Goal: Task Accomplishment & Management: Use online tool/utility

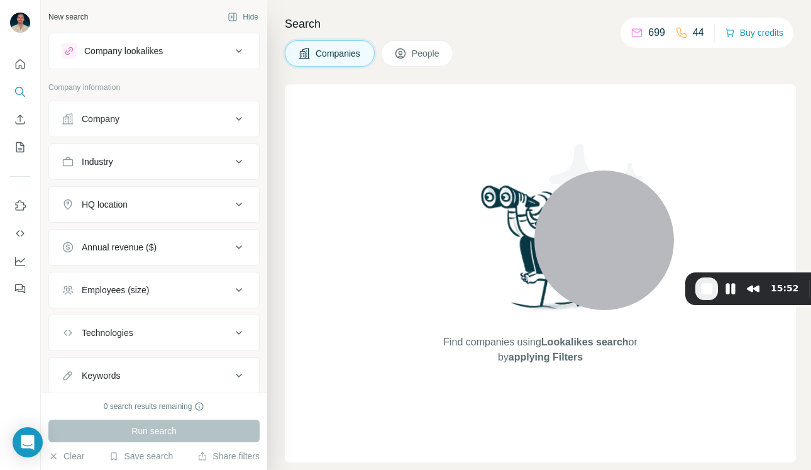
click at [150, 57] on div "Company lookalikes" at bounding box center [123, 51] width 79 height 13
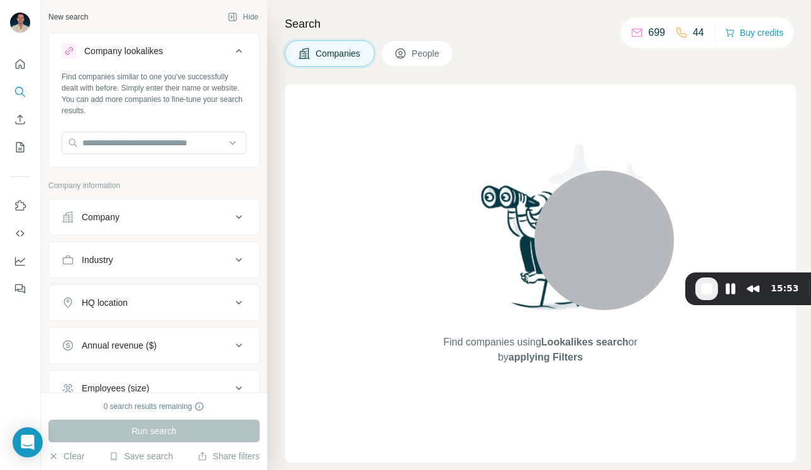
click at [412, 53] on button "People" at bounding box center [417, 53] width 73 height 26
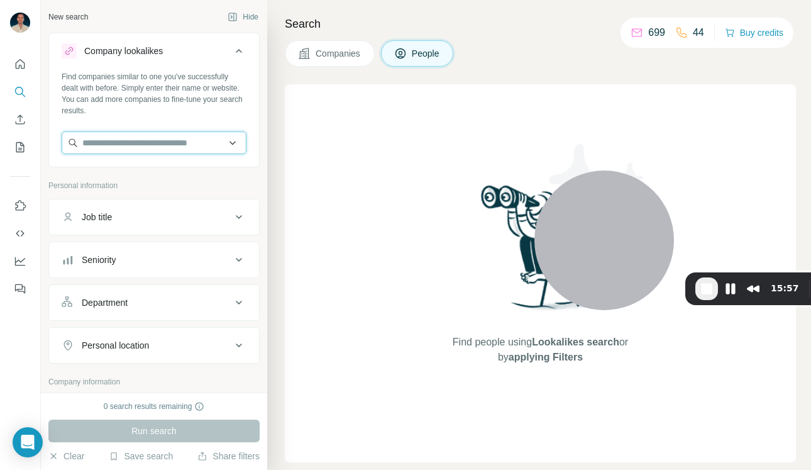
click at [155, 147] on input "text" at bounding box center [154, 142] width 185 height 23
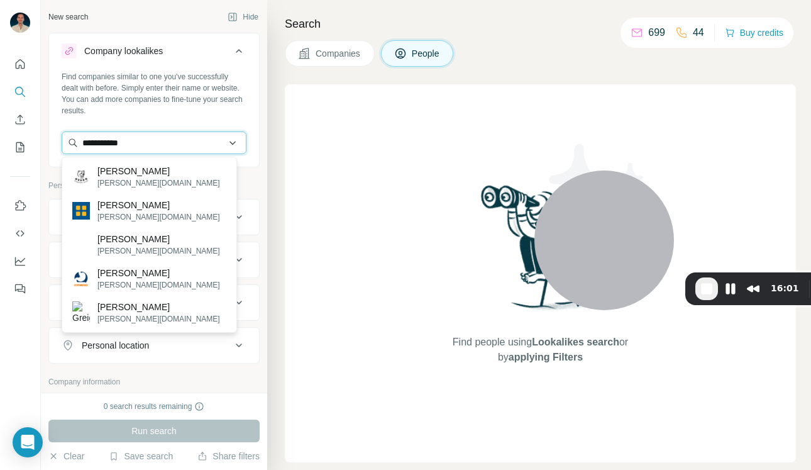
type input "**********"
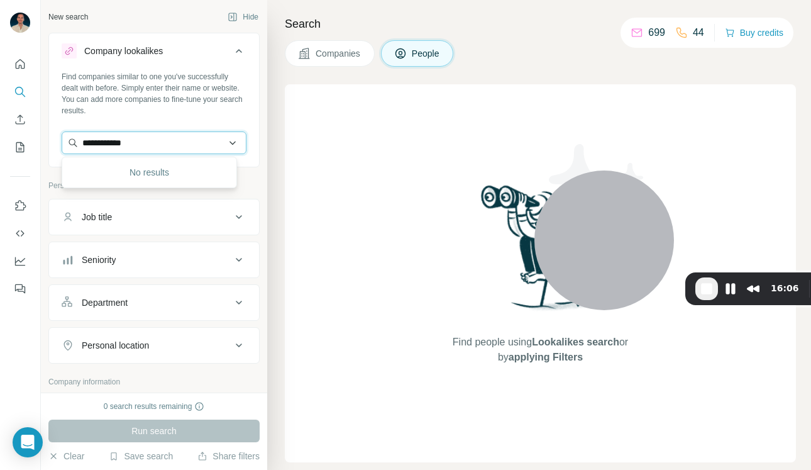
click at [124, 143] on input "**********" at bounding box center [154, 142] width 185 height 23
click at [247, 157] on div "Find companies similar to one you've successfully dealt with before. Simply ent…" at bounding box center [154, 117] width 210 height 93
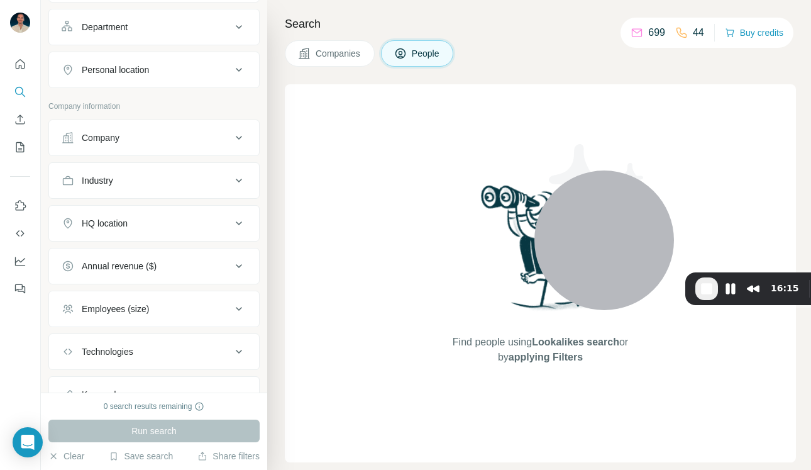
scroll to position [331, 0]
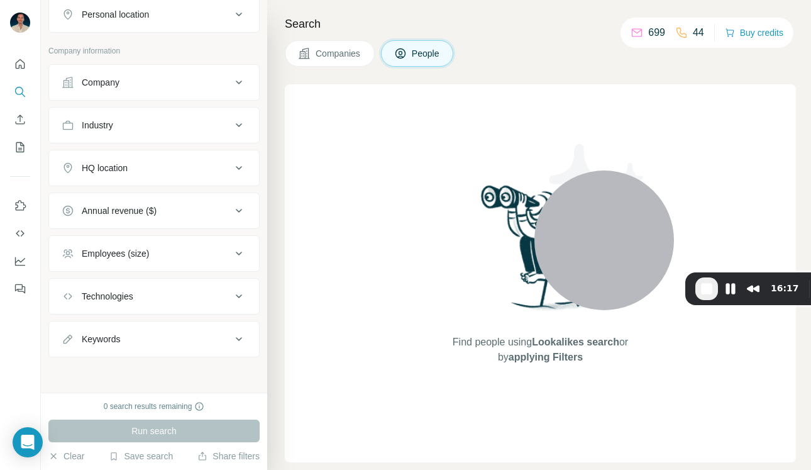
click at [357, 61] on button "Companies" at bounding box center [330, 53] width 90 height 26
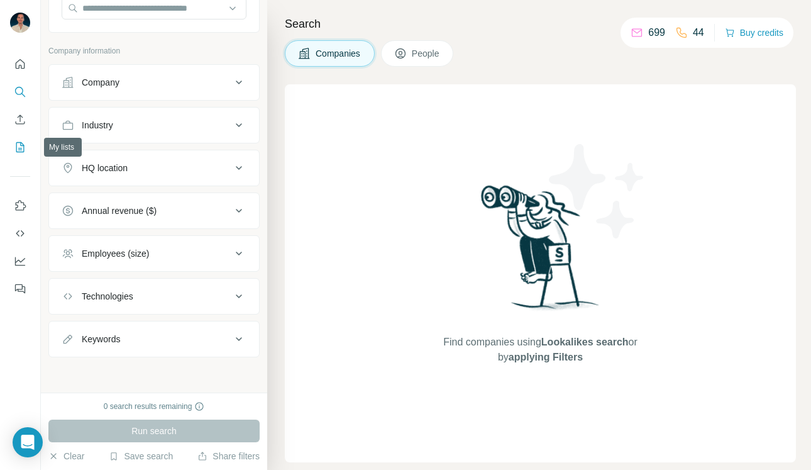
click at [23, 151] on icon "My lists" at bounding box center [20, 147] width 13 height 13
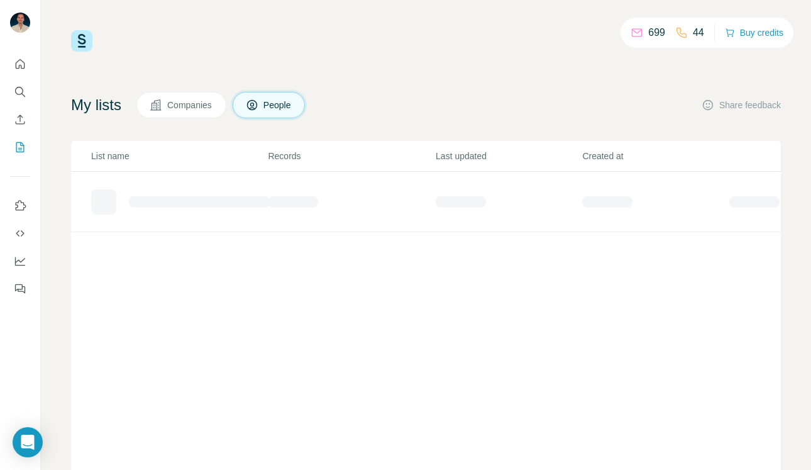
click at [199, 108] on span "Companies" at bounding box center [190, 105] width 46 height 13
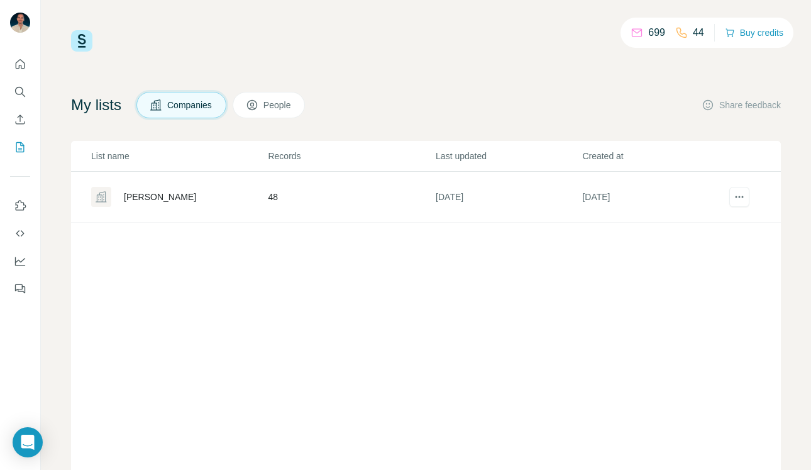
click at [166, 204] on div "[PERSON_NAME]" at bounding box center [178, 197] width 175 height 20
